Goal: Task Accomplishment & Management: Use online tool/utility

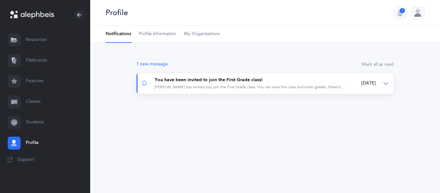
click at [216, 79] on div "You have been invited to join the First Grade class!" at bounding box center [251, 80] width 192 height 6
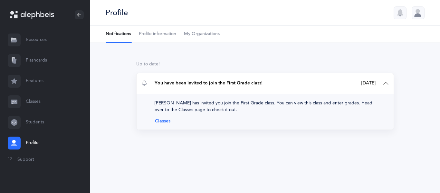
click at [163, 122] on link "Classes" at bounding box center [265, 121] width 221 height 5
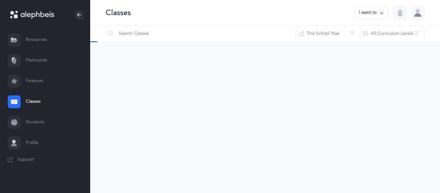
click at [163, 122] on div "Classes I want to Reset Filter This School Year All School Years This School Ye…" at bounding box center [265, 96] width 350 height 193
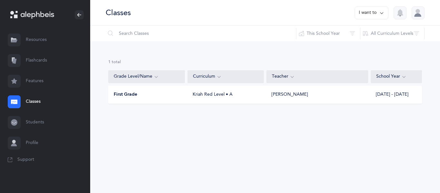
click at [200, 93] on div "Kriah Red Level • A" at bounding box center [226, 95] width 76 height 6
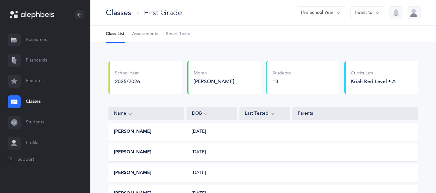
click at [372, 21] on div "Classes First Grade This School Year I want to" at bounding box center [262, 13] width 345 height 26
click at [370, 17] on button "I want to" at bounding box center [367, 12] width 34 height 13
click at [313, 17] on button "This School Year" at bounding box center [320, 12] width 49 height 13
click at [332, 97] on div "School Year 2025/2026 Morah Rochella Papoff Morah Rochella Papoff Morah Rochell…" at bounding box center [263, 80] width 314 height 39
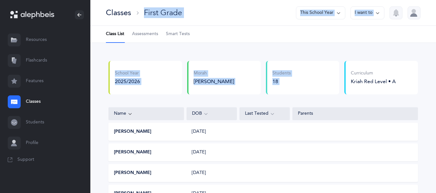
drag, startPoint x: 332, startPoint y: 97, endPoint x: 117, endPoint y: 9, distance: 232.3
click at [181, 38] on link "Smart Tests" at bounding box center [178, 34] width 24 height 17
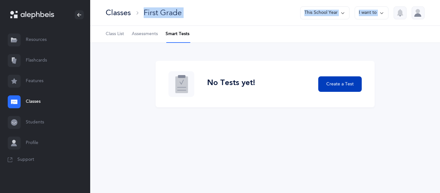
click at [334, 89] on button "Create a Test" at bounding box center [341, 83] width 44 height 15
select select "letters-nekudos"
select select
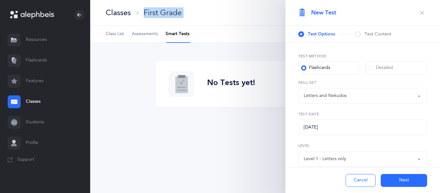
select select "27"
click at [357, 34] on span at bounding box center [358, 34] width 6 height 6
click at [359, 35] on span at bounding box center [358, 34] width 6 height 6
click at [313, 34] on span "Test Options" at bounding box center [321, 34] width 27 height 6
click at [373, 70] on div "Detailed" at bounding box center [381, 68] width 25 height 6
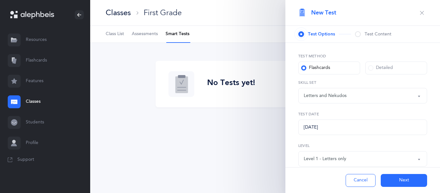
click at [0, 0] on input "Detailed" at bounding box center [0, 0] width 0 height 0
click at [316, 63] on label "Flashcards" at bounding box center [330, 68] width 62 height 13
click at [0, 0] on input "Flashcards" at bounding box center [0, 0] width 0 height 0
click at [360, 34] on span at bounding box center [358, 34] width 6 height 6
click at [329, 99] on div "Letters and Nekudos" at bounding box center [325, 96] width 43 height 7
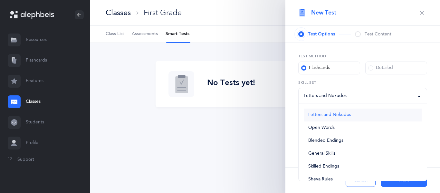
click at [327, 112] on link "Letters and Nekudos" at bounding box center [363, 115] width 118 height 13
select select "letters-nekudos"
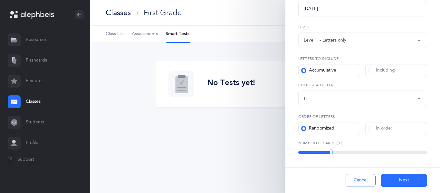
scroll to position [119, 0]
click at [328, 101] on div "Letters up until: ת" at bounding box center [363, 98] width 118 height 11
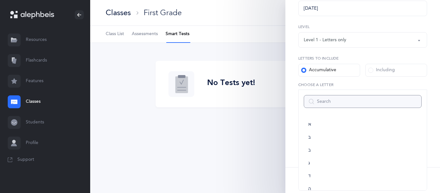
scroll to position [359, 0]
click at [391, 76] on label "Including" at bounding box center [397, 70] width 62 height 13
click at [0, 0] on input "Including" at bounding box center [0, 0] width 0 height 0
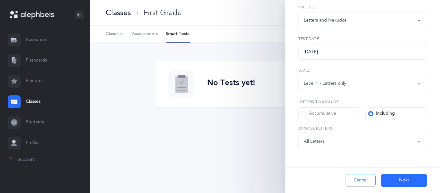
scroll to position [75, 0]
click at [386, 118] on label "Including" at bounding box center [397, 113] width 62 height 13
click at [0, 0] on input "Including" at bounding box center [0, 0] width 0 height 0
click at [344, 142] on div "Letters: All Letters" at bounding box center [363, 141] width 118 height 11
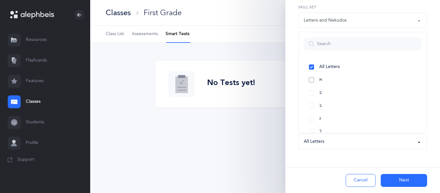
click at [332, 77] on link "א" at bounding box center [363, 80] width 118 height 13
select select "1"
click at [332, 92] on link "בּ" at bounding box center [363, 92] width 118 height 13
click at [336, 104] on link "ב" at bounding box center [363, 105] width 118 height 13
click at [335, 119] on link "ג" at bounding box center [363, 118] width 118 height 13
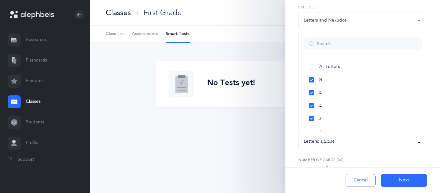
click at [332, 134] on button "Letters: א , בּ , ב , ג" at bounding box center [363, 141] width 129 height 15
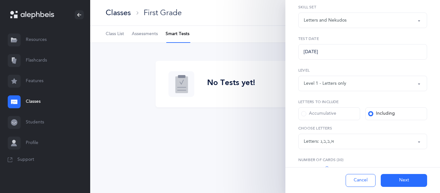
click at [334, 140] on div "א , בּ , ב , ג" at bounding box center [328, 141] width 14 height 7
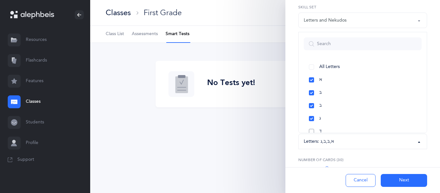
click at [319, 130] on link "ד" at bounding box center [363, 131] width 118 height 13
click at [313, 121] on link "ה" at bounding box center [363, 121] width 118 height 13
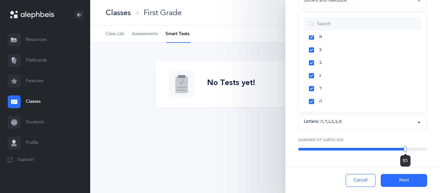
click at [402, 179] on button "Next" at bounding box center [404, 180] width 46 height 13
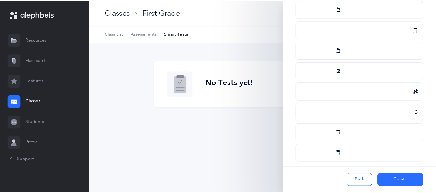
scroll to position [1648, 0]
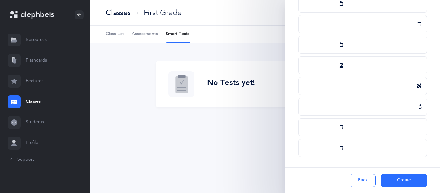
click at [397, 183] on button "Create" at bounding box center [404, 180] width 46 height 13
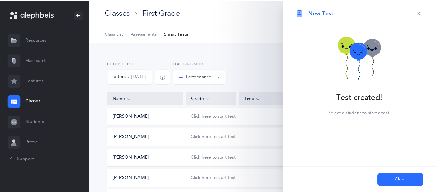
scroll to position [0, 0]
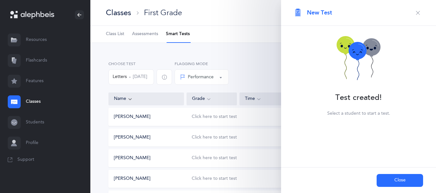
click at [239, 112] on div "Yosef Barer Click here to start test" at bounding box center [262, 117] width 309 height 18
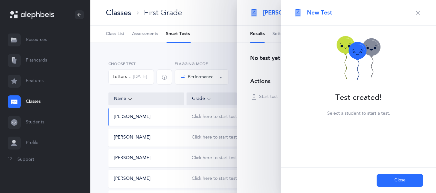
click at [416, 13] on icon "button" at bounding box center [417, 12] width 5 height 5
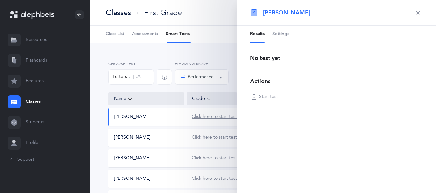
click at [208, 120] on div "Click here to start test" at bounding box center [214, 117] width 45 height 6
click at [416, 12] on icon "button" at bounding box center [417, 12] width 5 height 5
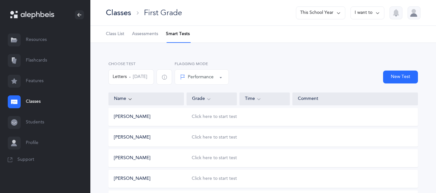
click at [213, 78] on div "Performance" at bounding box center [197, 77] width 34 height 7
click at [297, 138] on div "Click here to start test" at bounding box center [248, 137] width 125 height 6
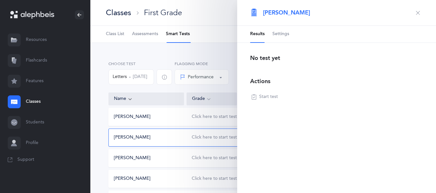
click at [37, 35] on link "Resources" at bounding box center [45, 40] width 90 height 21
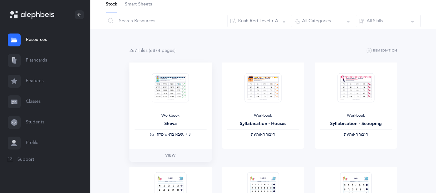
scroll to position [42, 0]
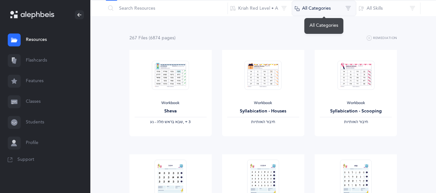
click at [313, 9] on button "All Categories" at bounding box center [324, 8] width 64 height 15
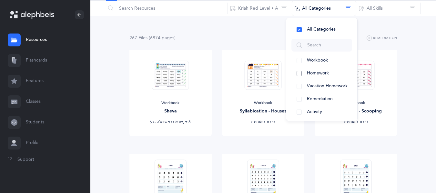
click at [302, 75] on button "Homework" at bounding box center [321, 73] width 61 height 13
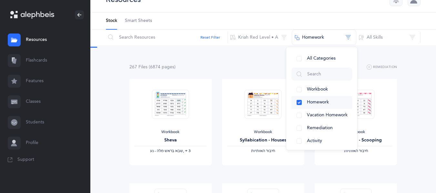
scroll to position [0, 0]
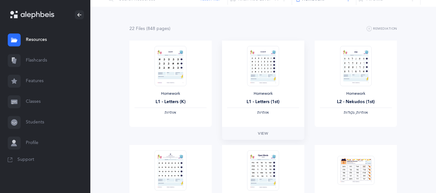
scroll to position [52, 0]
click at [260, 133] on span "View" at bounding box center [263, 133] width 10 height 6
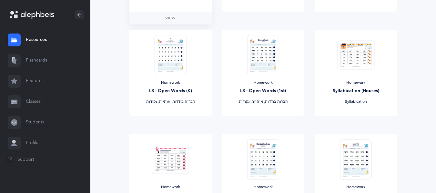
scroll to position [167, 0]
click at [28, 38] on link "Resources" at bounding box center [45, 40] width 90 height 21
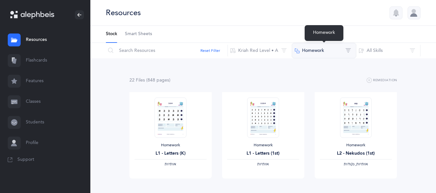
click at [335, 49] on button "Homework" at bounding box center [324, 50] width 64 height 15
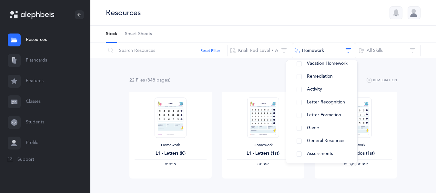
scroll to position [67, 0]
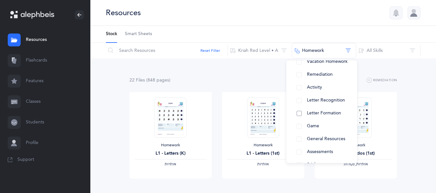
click at [298, 114] on button "Letter Formation" at bounding box center [321, 113] width 61 height 13
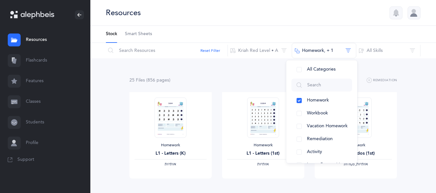
scroll to position [0, 0]
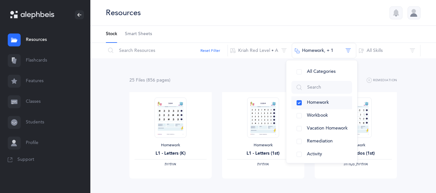
click at [300, 102] on button "Homework" at bounding box center [321, 102] width 61 height 13
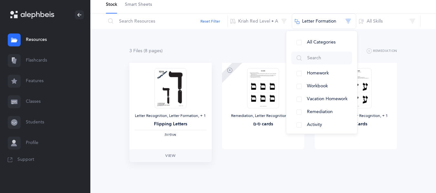
scroll to position [29, 0]
click at [170, 159] on span "View" at bounding box center [170, 156] width 10 height 6
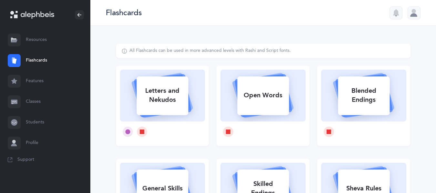
select select "single"
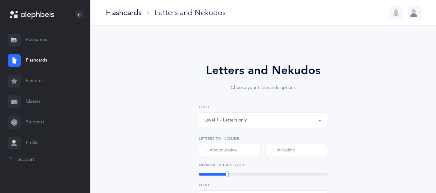
select select
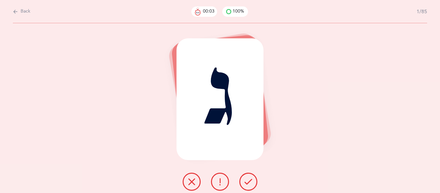
click at [251, 187] on button at bounding box center [249, 182] width 18 height 18
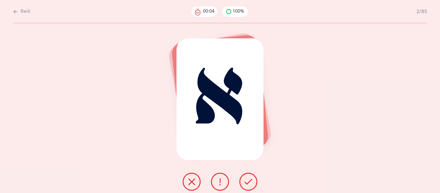
click at [251, 187] on button at bounding box center [249, 182] width 18 height 18
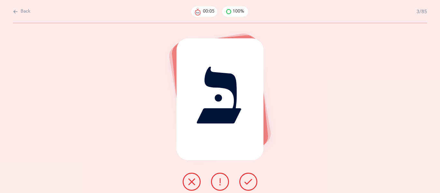
click at [251, 187] on button at bounding box center [249, 182] width 18 height 18
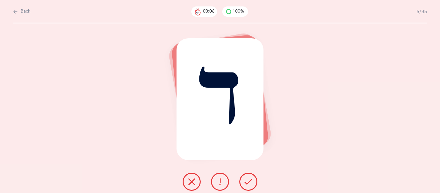
click at [251, 187] on button at bounding box center [249, 182] width 18 height 18
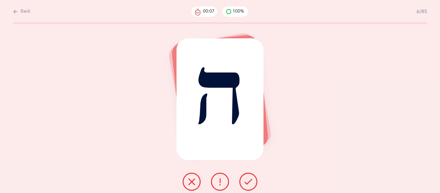
click at [251, 187] on button at bounding box center [249, 182] width 18 height 18
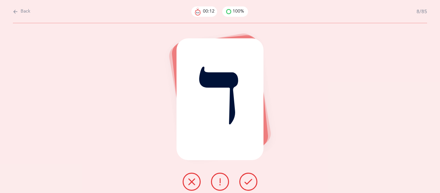
click at [192, 174] on button at bounding box center [192, 182] width 18 height 18
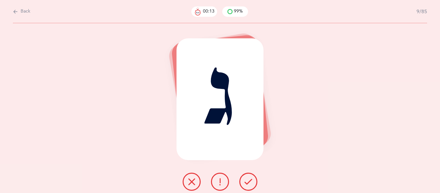
click at [192, 174] on button at bounding box center [192, 182] width 18 height 18
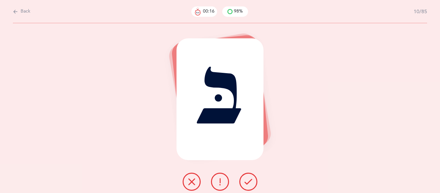
click at [21, 11] on span "Back" at bounding box center [26, 11] width 10 height 6
select select "1"
select select "single"
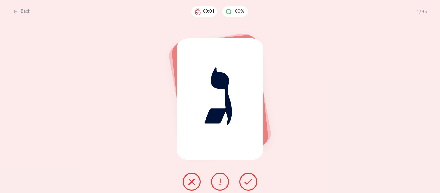
click at [25, 13] on span "Back" at bounding box center [26, 11] width 10 height 6
select select "1"
select select "single"
click at [252, 183] on icon at bounding box center [249, 182] width 8 height 8
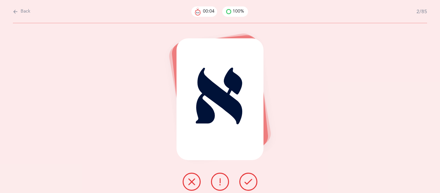
click at [252, 183] on icon at bounding box center [249, 182] width 8 height 8
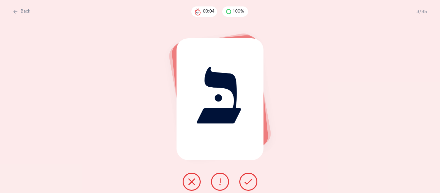
click at [252, 183] on icon at bounding box center [249, 182] width 8 height 8
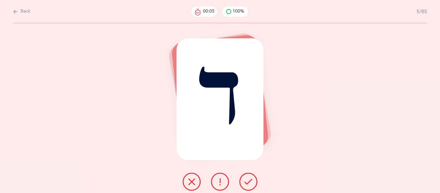
click at [252, 183] on icon at bounding box center [249, 182] width 8 height 8
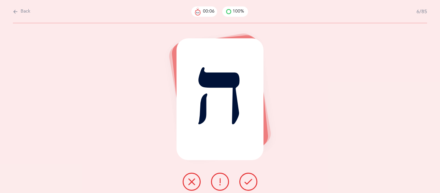
click at [252, 183] on icon at bounding box center [249, 182] width 8 height 8
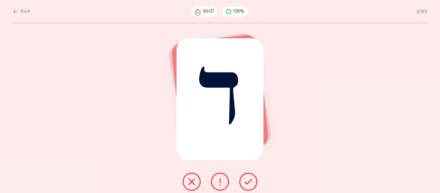
click at [252, 183] on icon at bounding box center [249, 182] width 8 height 8
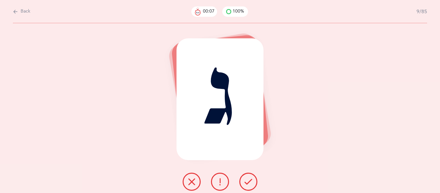
click at [252, 183] on icon at bounding box center [249, 182] width 8 height 8
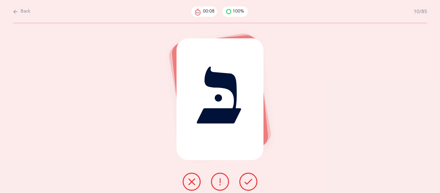
click at [252, 183] on icon at bounding box center [249, 182] width 8 height 8
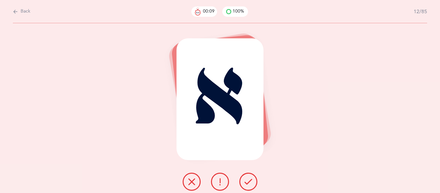
click at [252, 183] on icon at bounding box center [249, 182] width 8 height 8
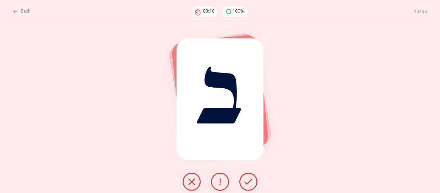
click at [252, 183] on icon at bounding box center [249, 182] width 8 height 8
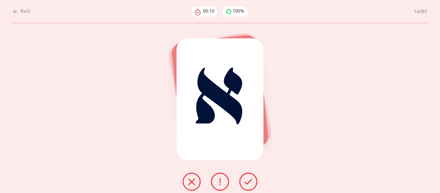
click at [252, 183] on icon at bounding box center [249, 182] width 8 height 8
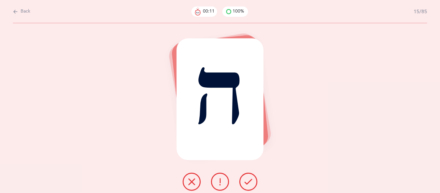
click at [252, 183] on icon at bounding box center [249, 182] width 8 height 8
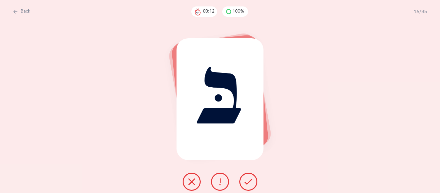
click at [252, 183] on icon at bounding box center [249, 182] width 8 height 8
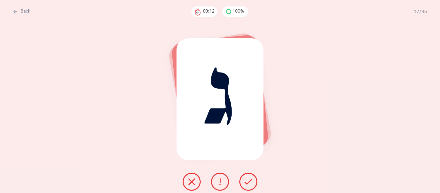
click at [252, 183] on icon at bounding box center [249, 182] width 8 height 8
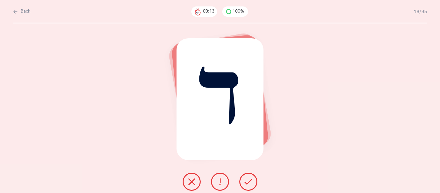
click at [252, 183] on icon at bounding box center [249, 182] width 8 height 8
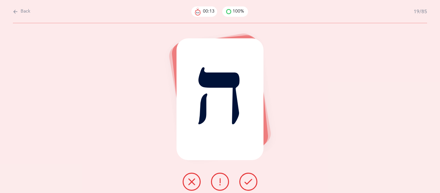
click at [252, 183] on icon at bounding box center [249, 182] width 8 height 8
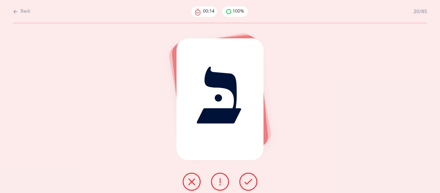
click at [252, 183] on icon at bounding box center [249, 182] width 8 height 8
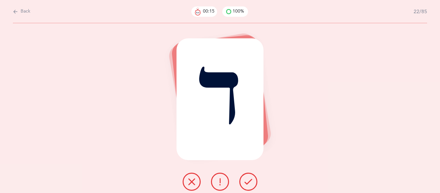
click at [252, 183] on icon at bounding box center [249, 182] width 8 height 8
